Goal: Information Seeking & Learning: Learn about a topic

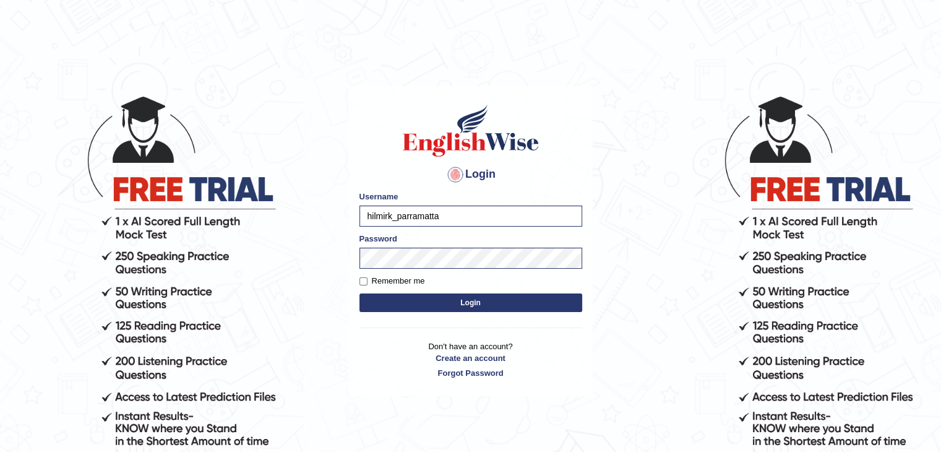
click at [390, 291] on form "Please fix the following errors: Username hilmirk_parramatta Password Remember …" at bounding box center [470, 253] width 223 height 124
click at [395, 299] on button "Login" at bounding box center [470, 302] width 223 height 19
click at [388, 283] on label "Remember me" at bounding box center [392, 281] width 66 height 12
click at [368, 283] on input "Remember me" at bounding box center [363, 281] width 8 height 8
checkbox input "true"
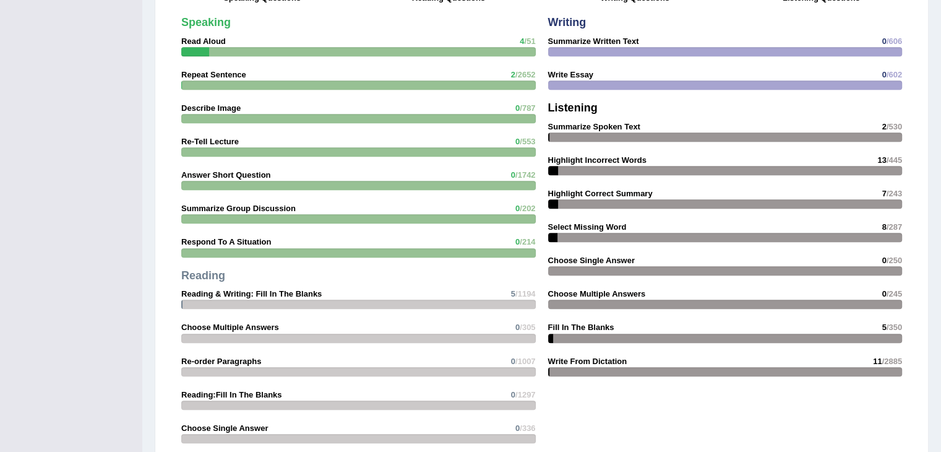
scroll to position [1119, 0]
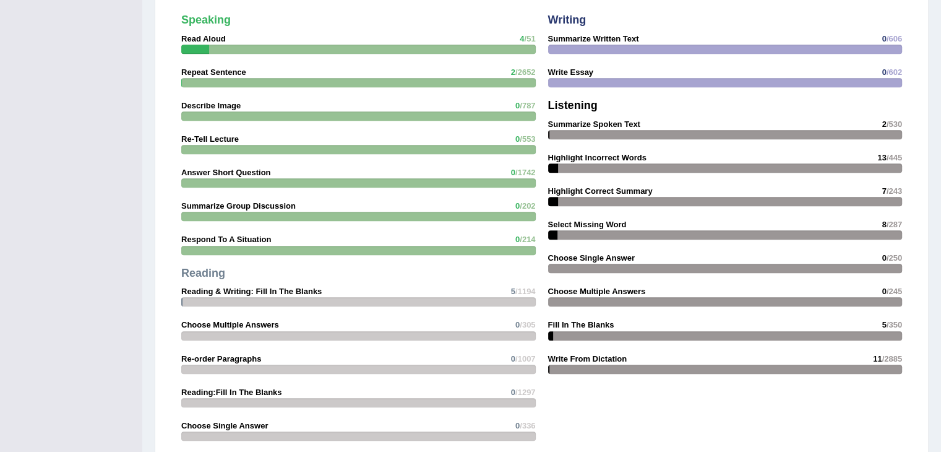
click at [681, 83] on div at bounding box center [725, 82] width 355 height 9
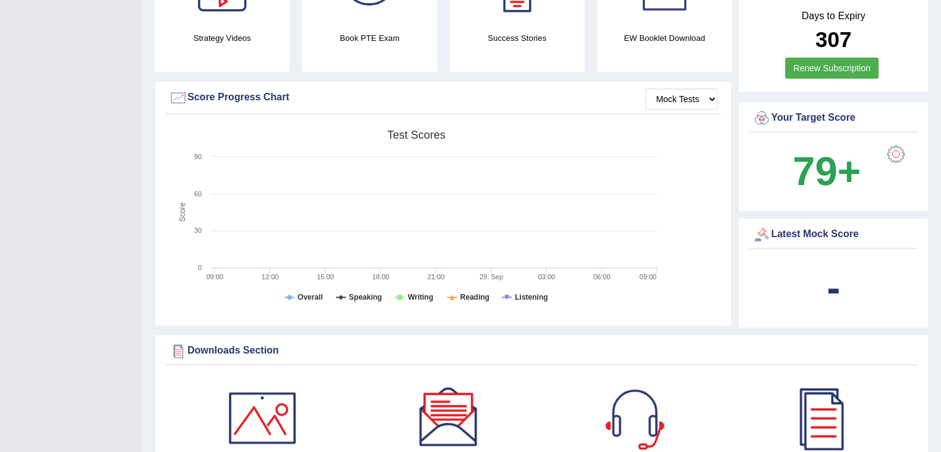
scroll to position [0, 0]
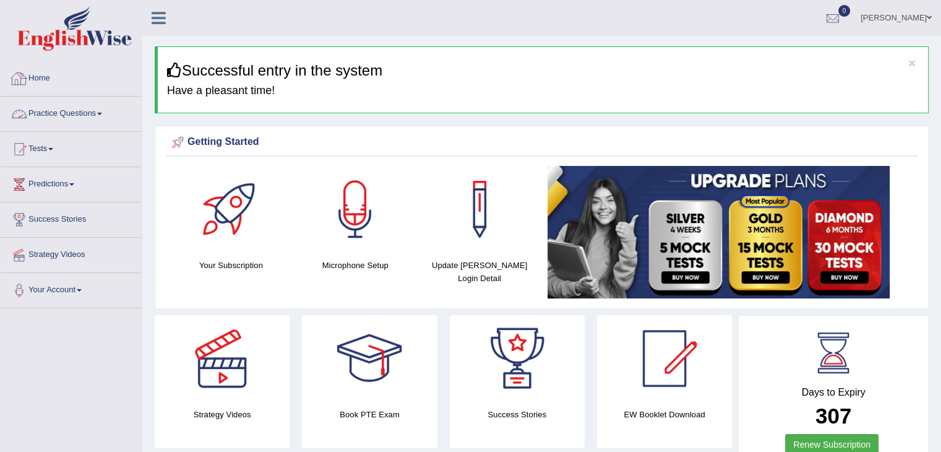
click at [106, 116] on link "Practice Questions" at bounding box center [71, 112] width 141 height 31
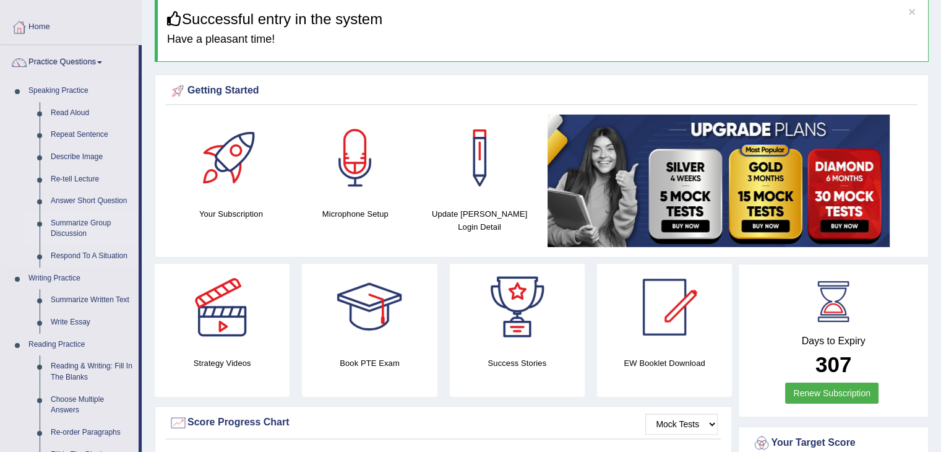
scroll to position [62, 0]
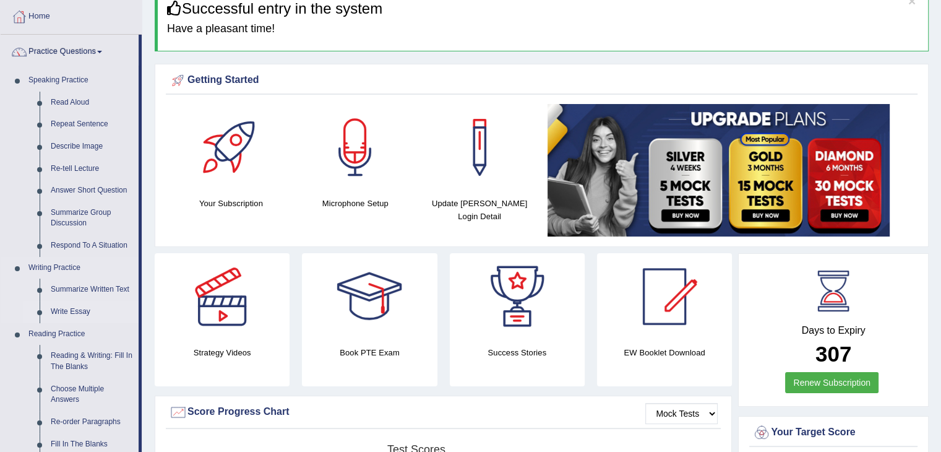
click at [78, 308] on link "Write Essay" at bounding box center [91, 312] width 93 height 22
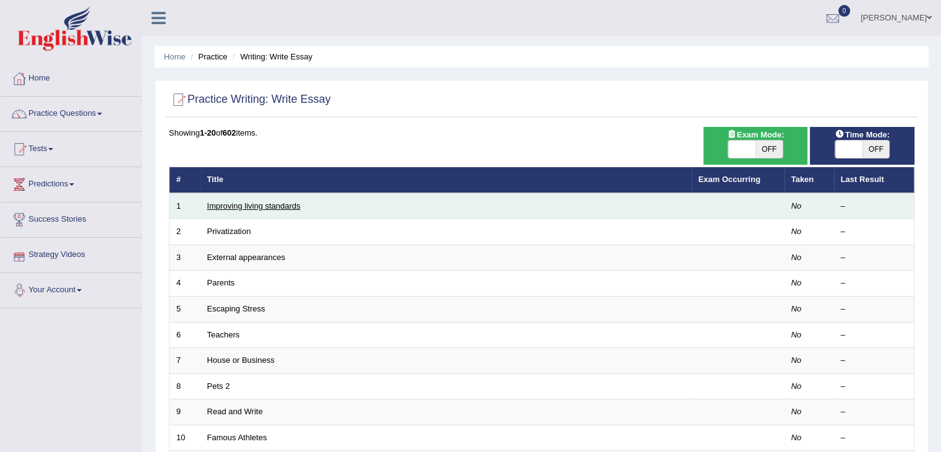
click at [265, 202] on link "Improving living standards" at bounding box center [253, 205] width 93 height 9
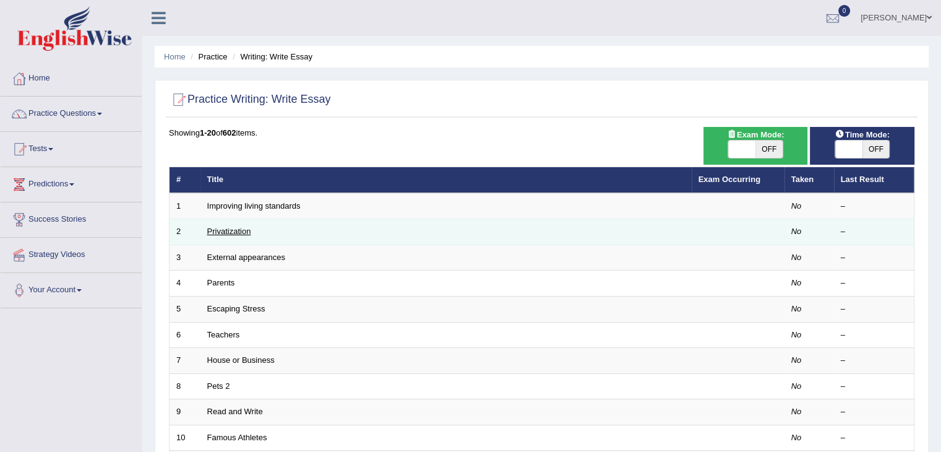
click at [243, 227] on link "Privatization" at bounding box center [229, 230] width 44 height 9
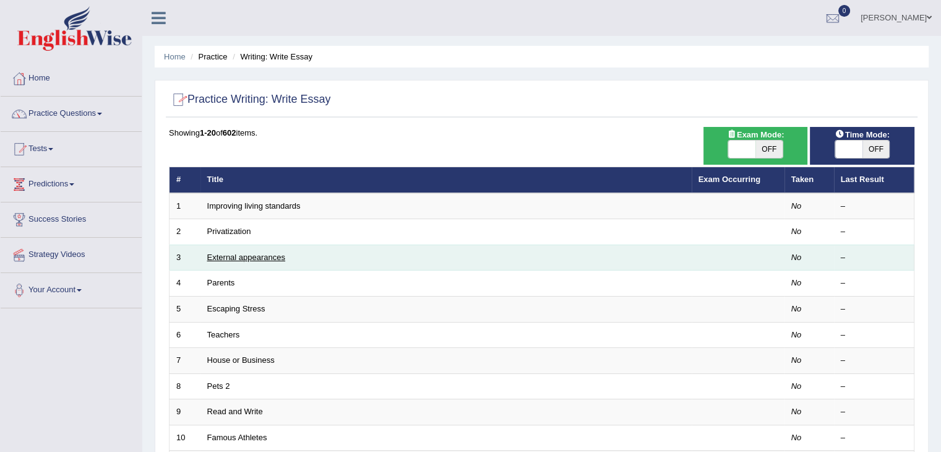
click at [230, 258] on link "External appearances" at bounding box center [246, 256] width 78 height 9
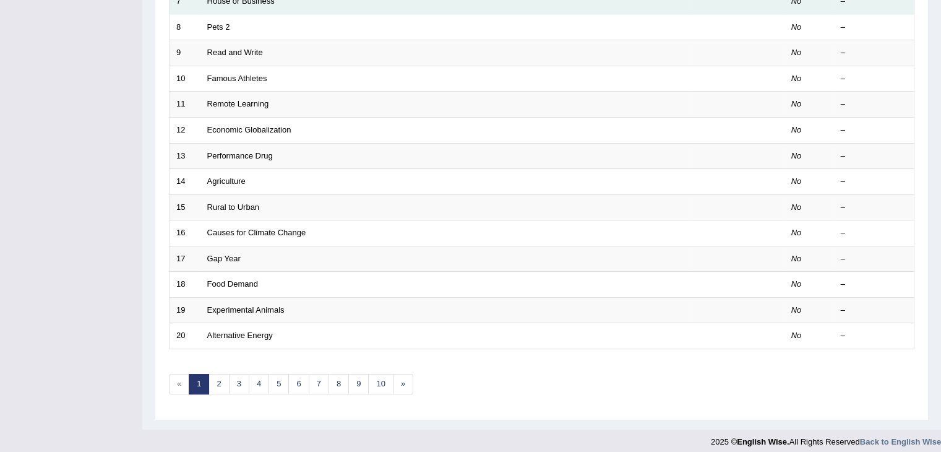
scroll to position [360, 0]
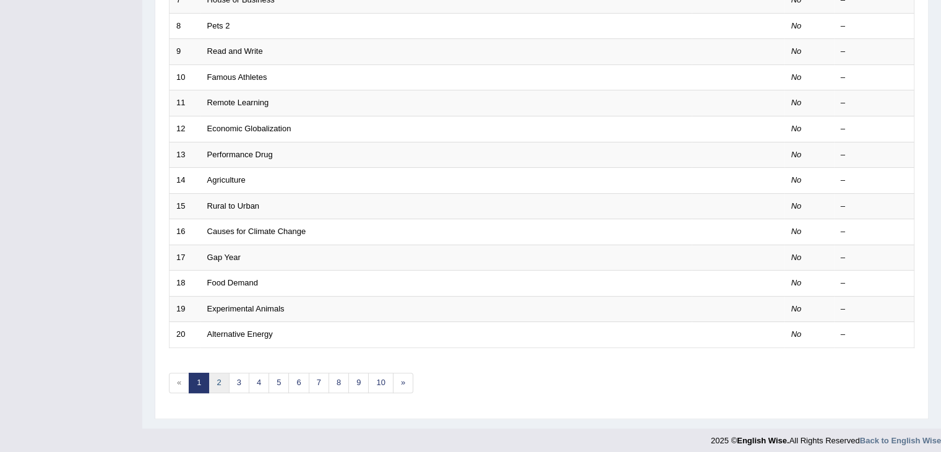
click at [224, 378] on link "2" at bounding box center [219, 382] width 20 height 20
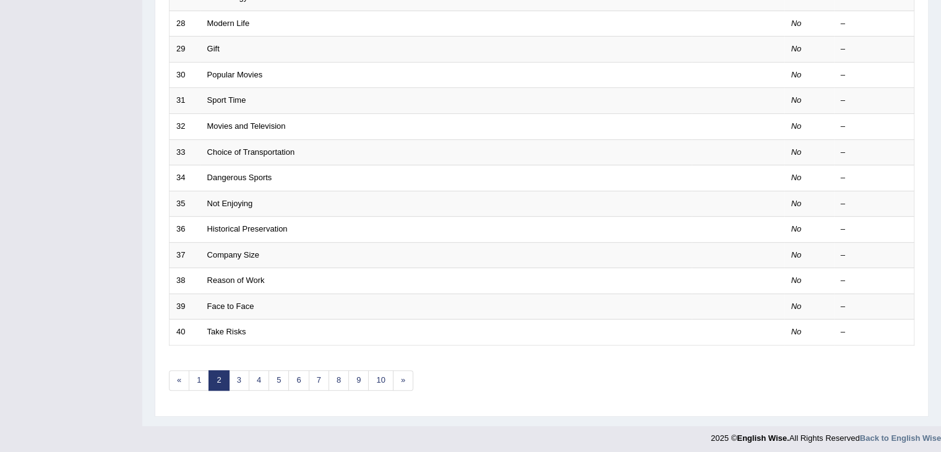
scroll to position [364, 0]
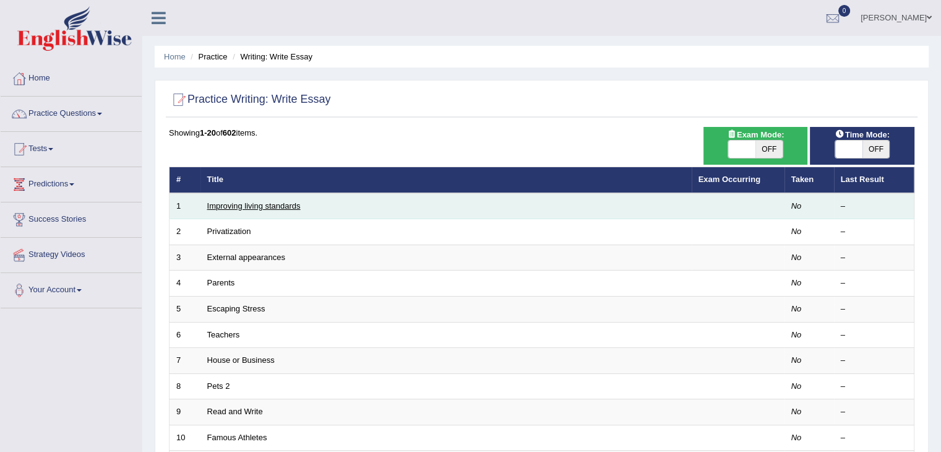
click at [261, 208] on link "Improving living standards" at bounding box center [253, 205] width 93 height 9
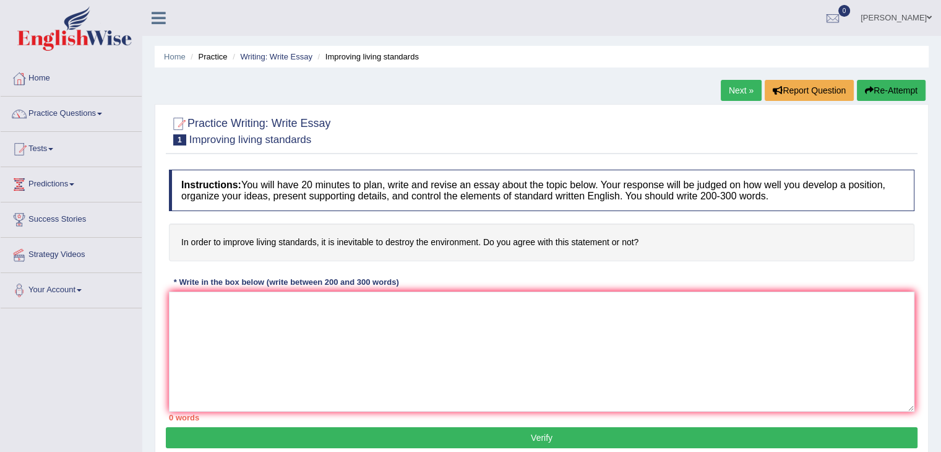
drag, startPoint x: 180, startPoint y: 184, endPoint x: 288, endPoint y: 209, distance: 111.1
click at [288, 209] on h4 "Instructions: You will have 20 minutes to plan, write and revise an essay about…" at bounding box center [542, 190] width 746 height 41
click at [282, 186] on h4 "Instructions: You will have 20 minutes to plan, write and revise an essay about…" at bounding box center [542, 190] width 746 height 41
drag, startPoint x: 280, startPoint y: 186, endPoint x: 273, endPoint y: 186, distance: 6.8
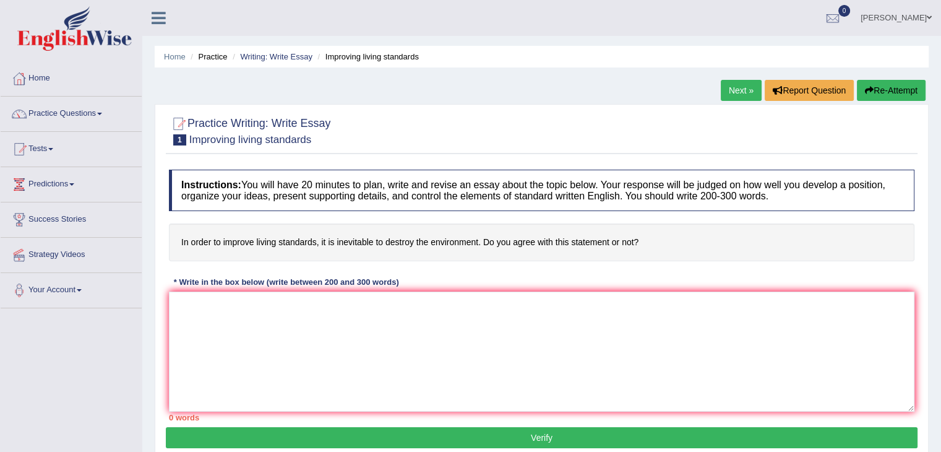
click at [273, 186] on h4 "Instructions: You will have 20 minutes to plan, write and revise an essay about…" at bounding box center [542, 190] width 746 height 41
drag, startPoint x: 302, startPoint y: 256, endPoint x: 206, endPoint y: 248, distance: 96.2
click at [210, 248] on h4 "In order to improve living standards, it is inevitable to destroy the environme…" at bounding box center [542, 242] width 746 height 38
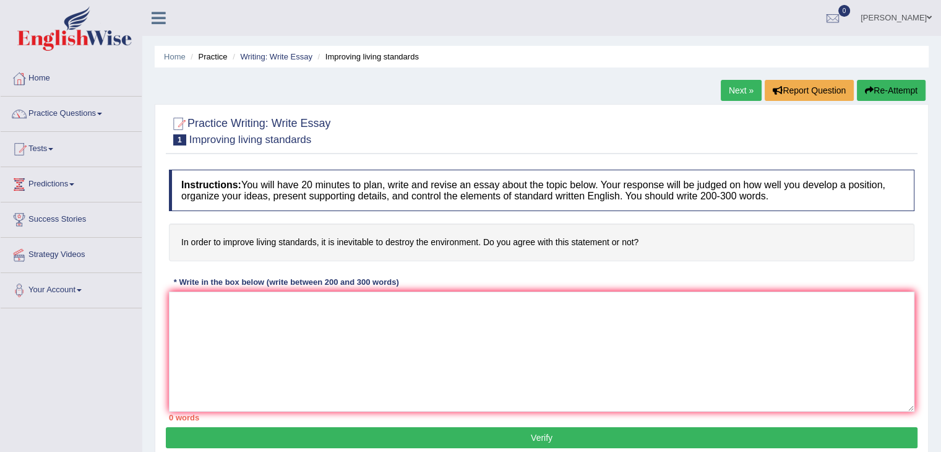
drag, startPoint x: 199, startPoint y: 243, endPoint x: 368, endPoint y: 226, distance: 169.8
click at [368, 226] on h4 "In order to improve living standards, it is inevitable to destroy the environme…" at bounding box center [542, 242] width 746 height 38
drag, startPoint x: 368, startPoint y: 226, endPoint x: 433, endPoint y: 231, distance: 65.8
click at [429, 231] on h4 "In order to improve living standards, it is inevitable to destroy the environme…" at bounding box center [542, 242] width 746 height 38
click at [478, 232] on h4 "In order to improve living standards, it is inevitable to destroy the environme…" at bounding box center [542, 242] width 746 height 38
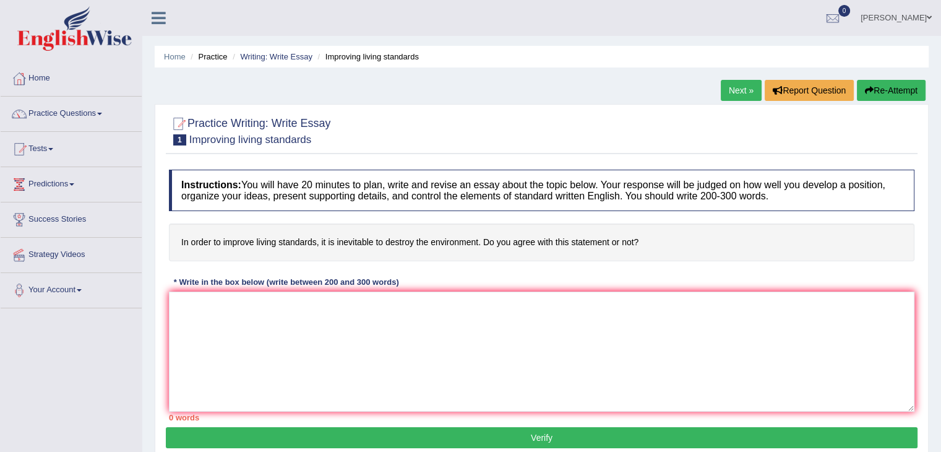
click at [481, 238] on h4 "In order to improve living standards, it is inevitable to destroy the environme…" at bounding box center [542, 242] width 746 height 38
click at [485, 244] on h4 "In order to improve living standards, it is inevitable to destroy the environme…" at bounding box center [542, 242] width 746 height 38
click at [486, 244] on h4 "In order to improve living standards, it is inevitable to destroy the environme…" at bounding box center [542, 242] width 746 height 38
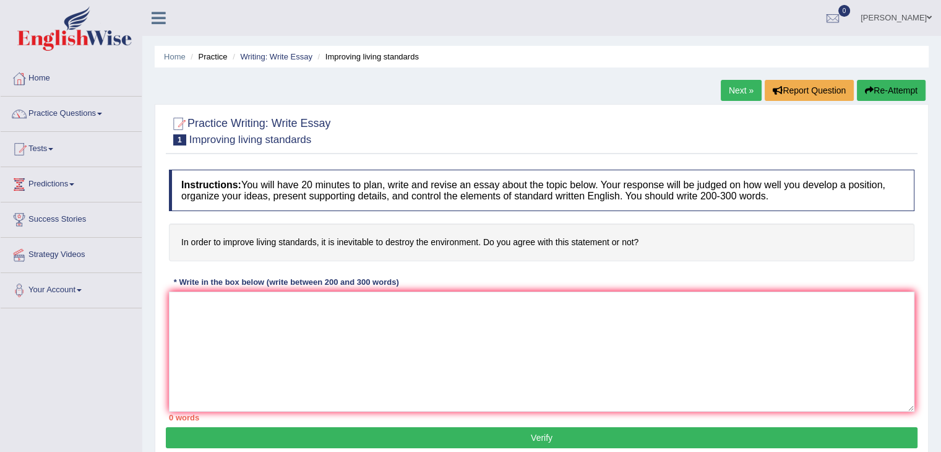
click at [486, 244] on h4 "In order to improve living standards, it is inevitable to destroy the environme…" at bounding box center [542, 242] width 746 height 38
